Goal: Information Seeking & Learning: Learn about a topic

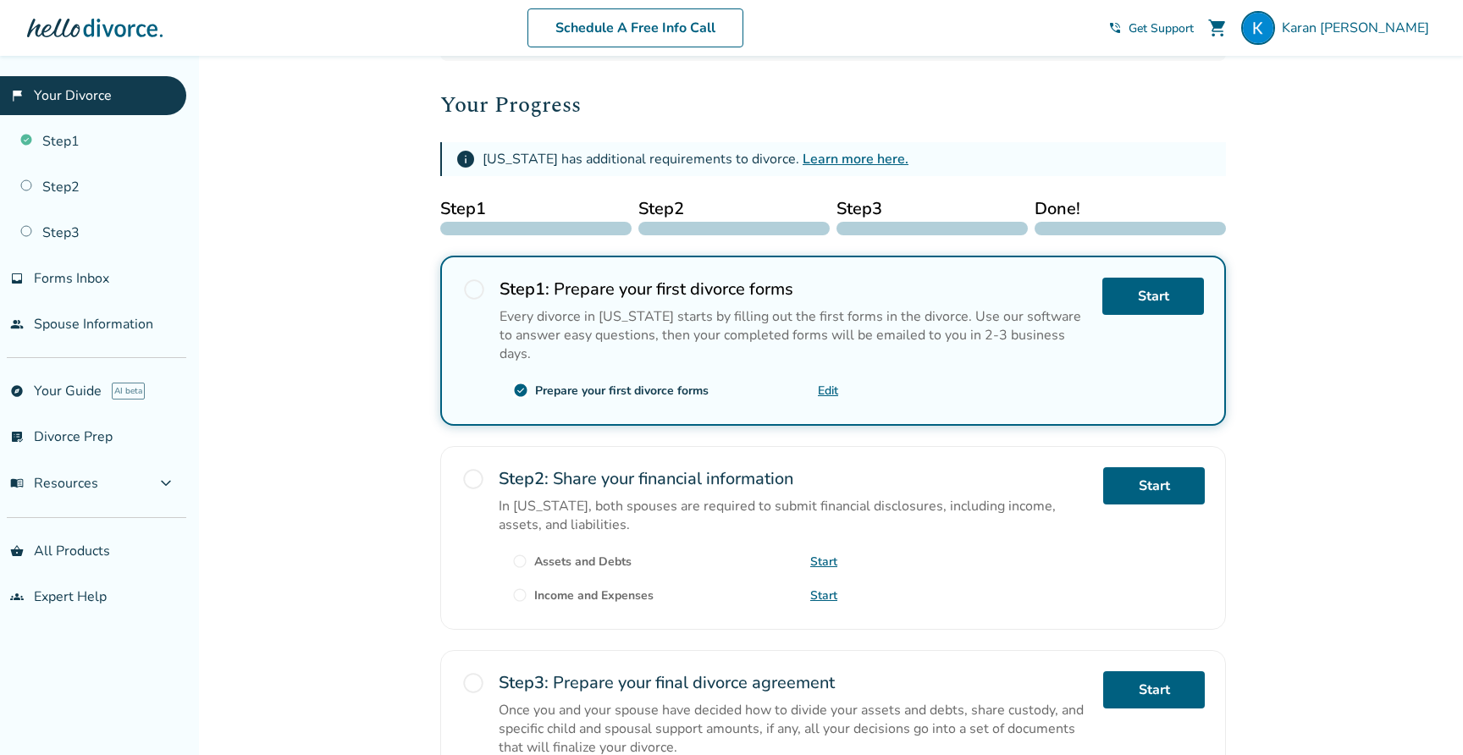
scroll to position [202, 0]
click at [410, 530] on div "Added to cart [PERSON_NAME] , welcome to your divorce platform. Your Plan: Pro …" at bounding box center [731, 408] width 1463 height 1109
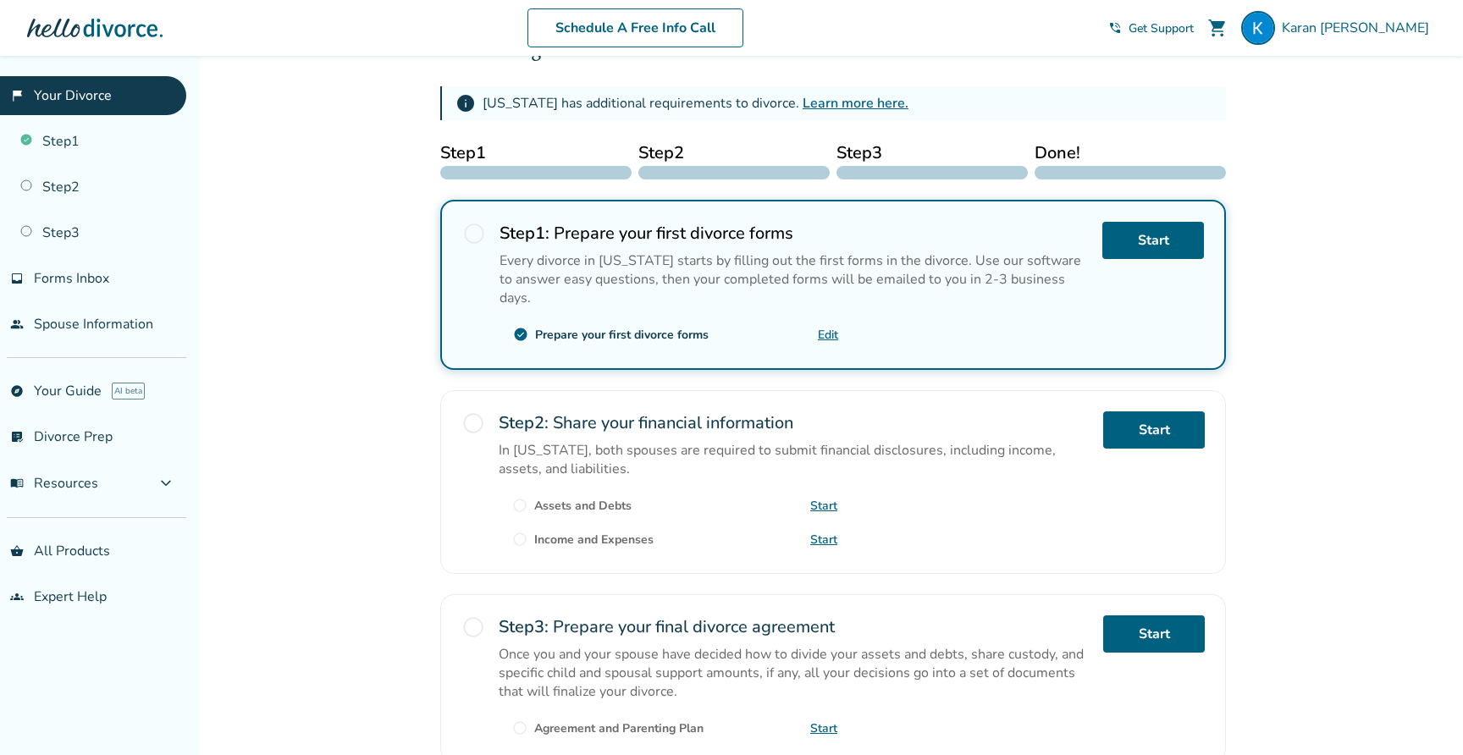
scroll to position [261, 0]
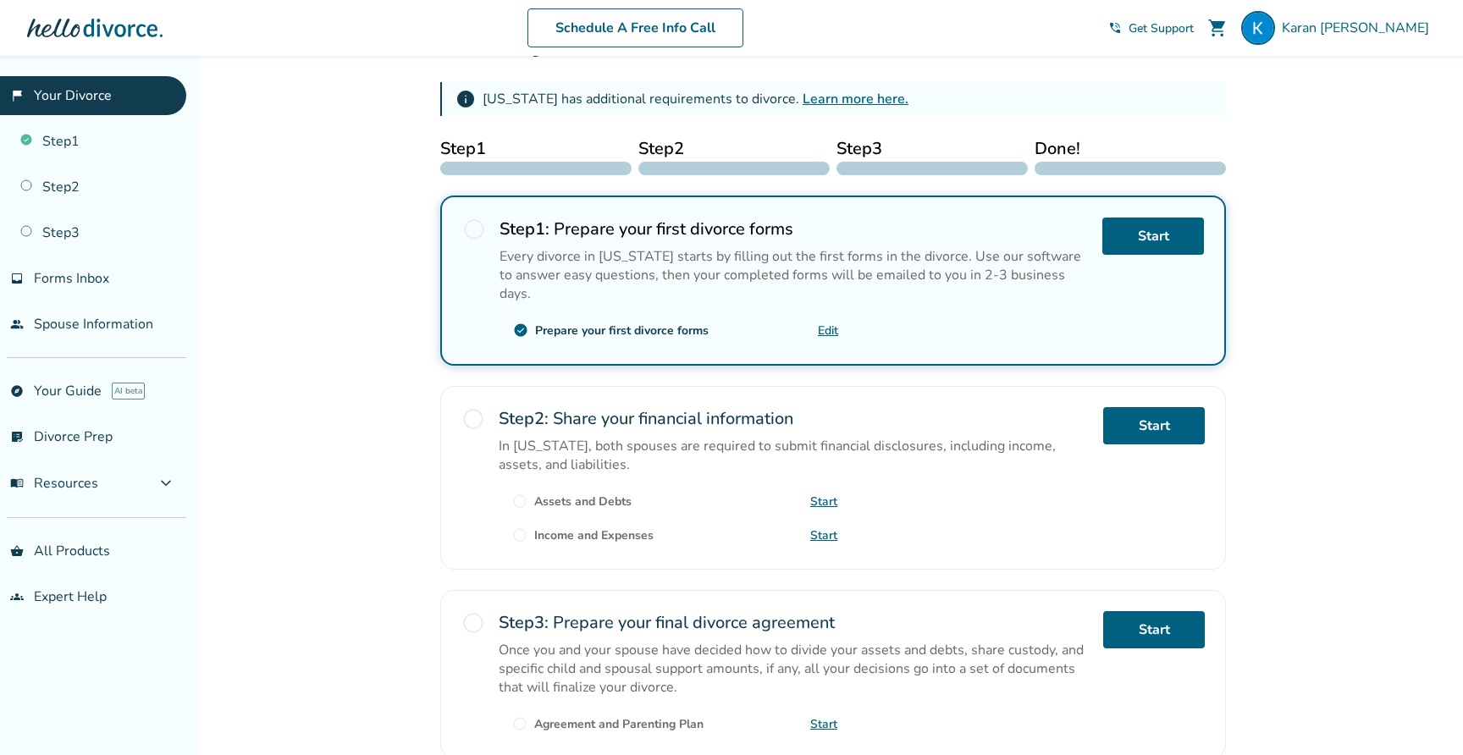
click at [695, 444] on div "In [US_STATE], both spouses are required to submit financial disclosures, inclu…" at bounding box center [794, 455] width 591 height 37
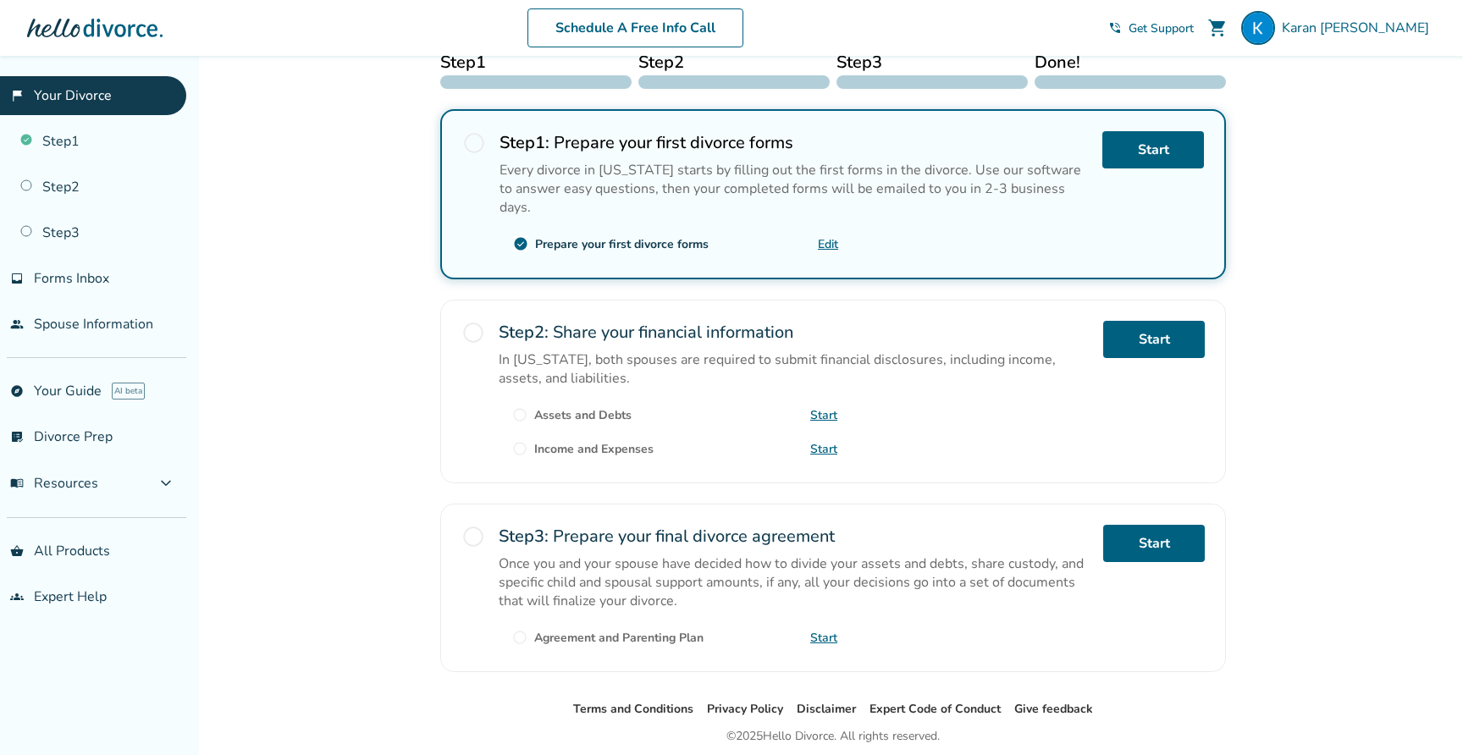
scroll to position [386, 0]
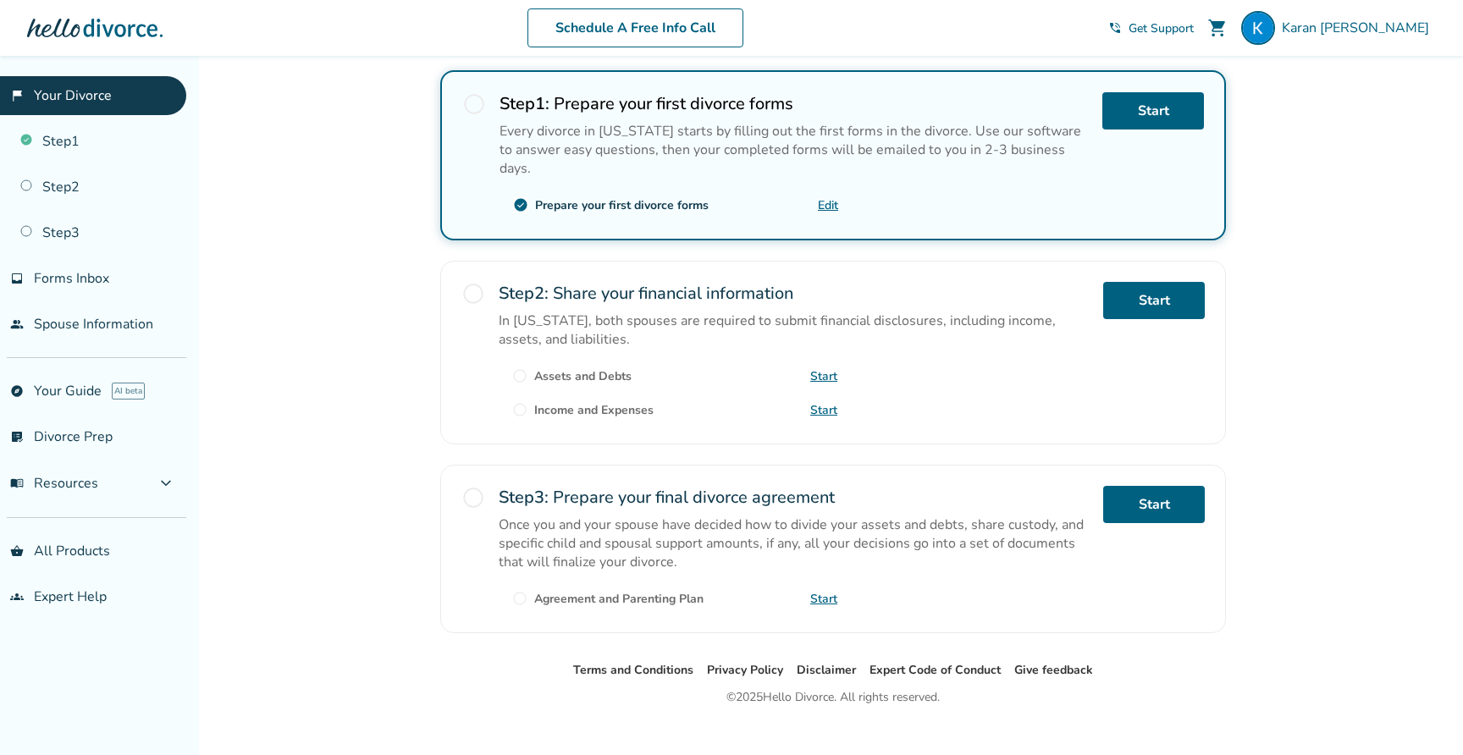
click at [654, 516] on div "Once you and your spouse have decided how to divide your assets and debts, shar…" at bounding box center [794, 544] width 591 height 56
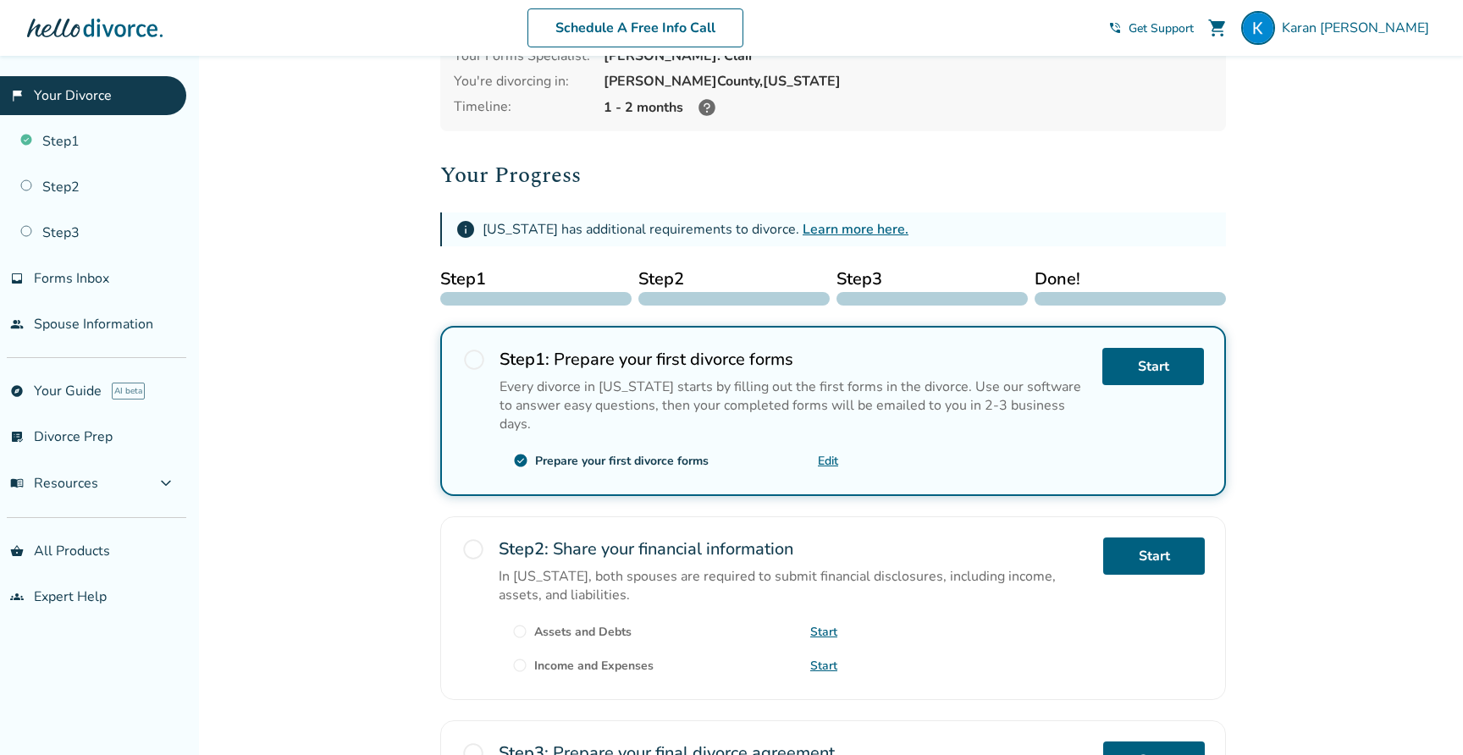
scroll to position [0, 0]
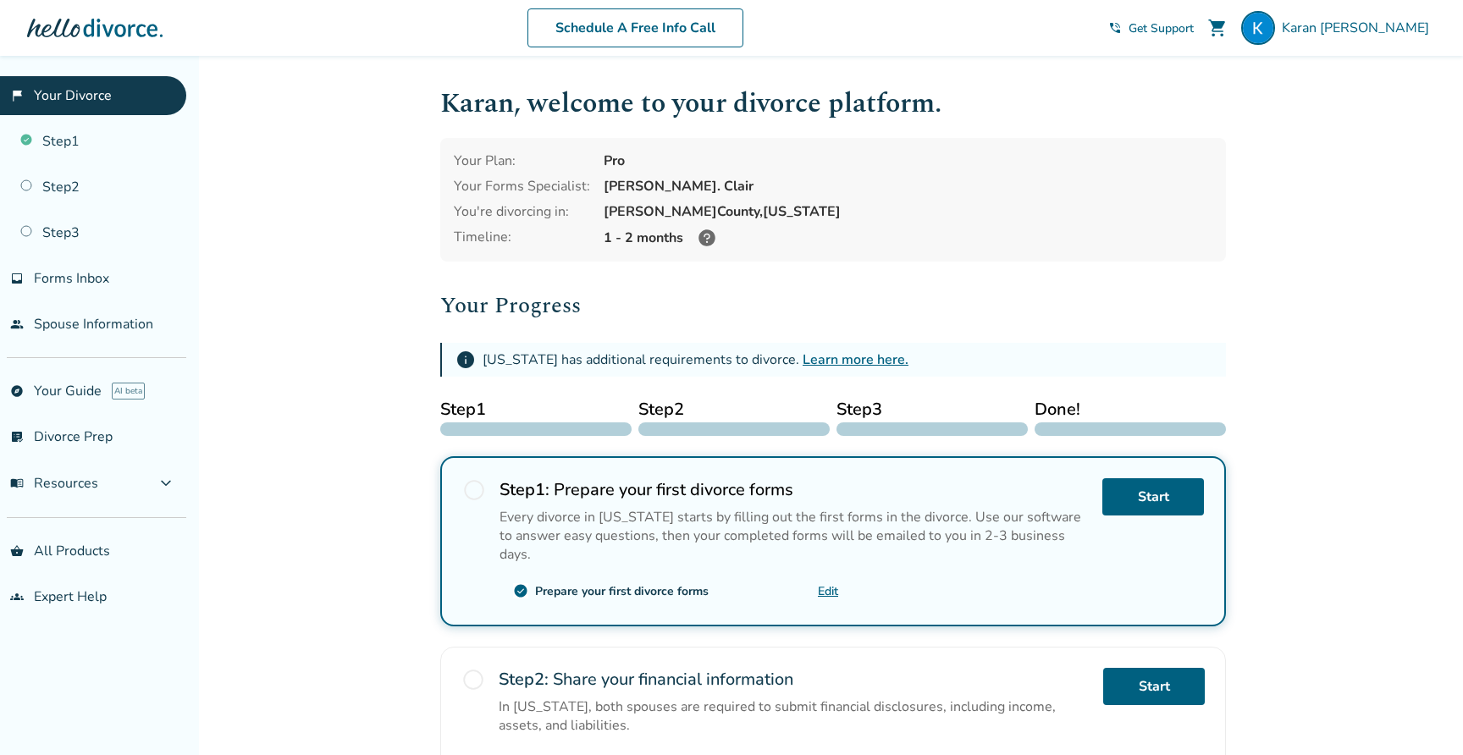
click at [704, 233] on icon at bounding box center [707, 238] width 20 height 20
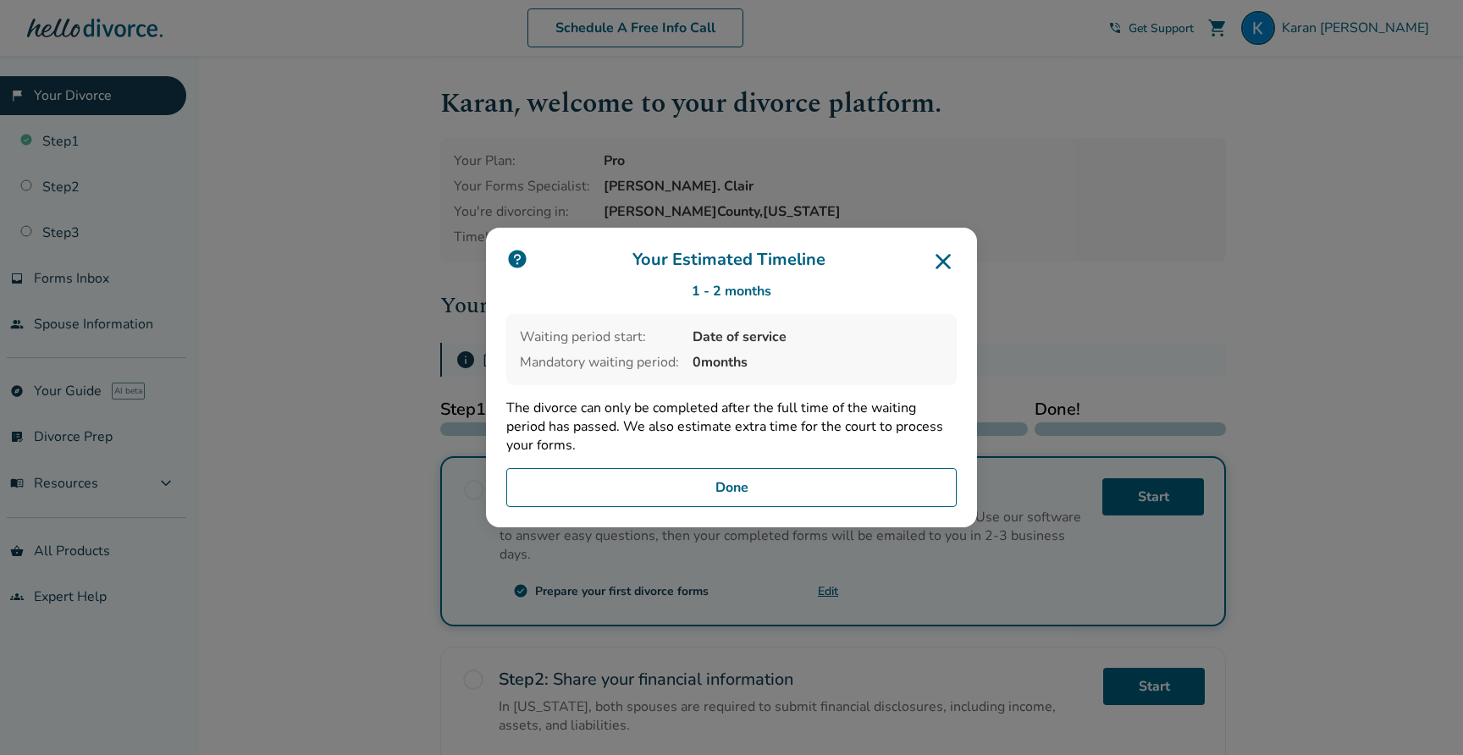
click at [937, 266] on icon at bounding box center [942, 261] width 27 height 27
